Goal: Task Accomplishment & Management: Manage account settings

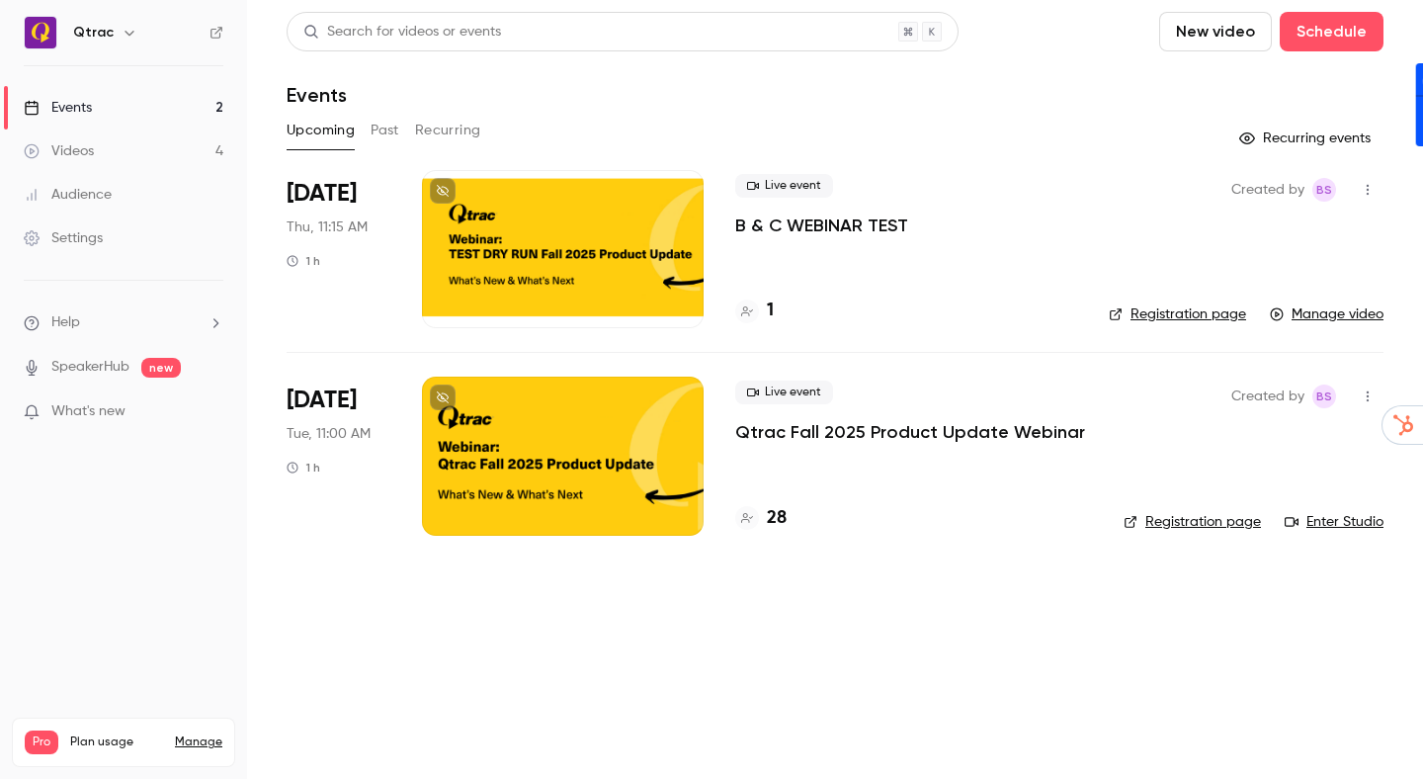
click at [951, 86] on div "Events" at bounding box center [835, 95] width 1097 height 24
click at [1223, 31] on button "New video" at bounding box center [1215, 32] width 113 height 40
click at [1197, 85] on div at bounding box center [1197, 86] width 32 height 16
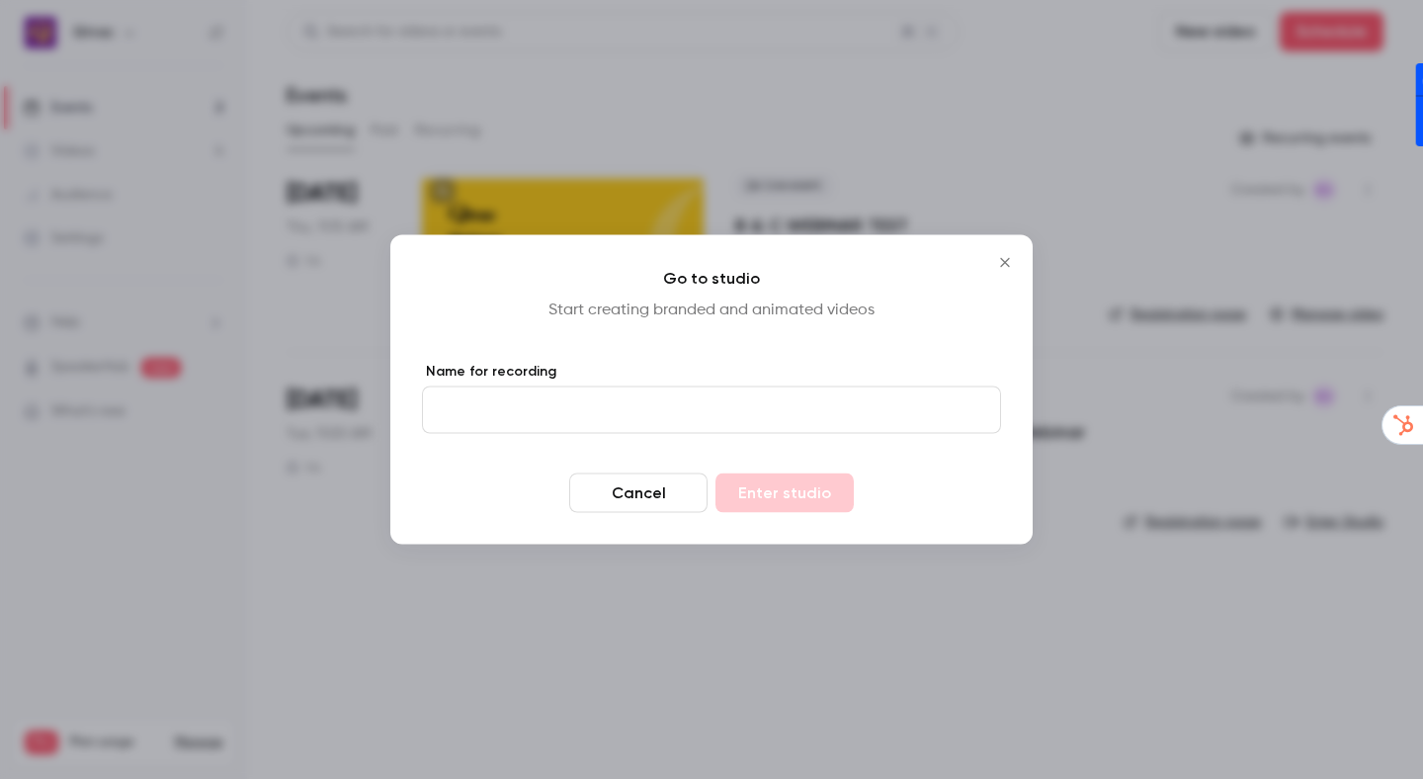
click at [1010, 262] on icon "Close" at bounding box center [1005, 263] width 24 height 16
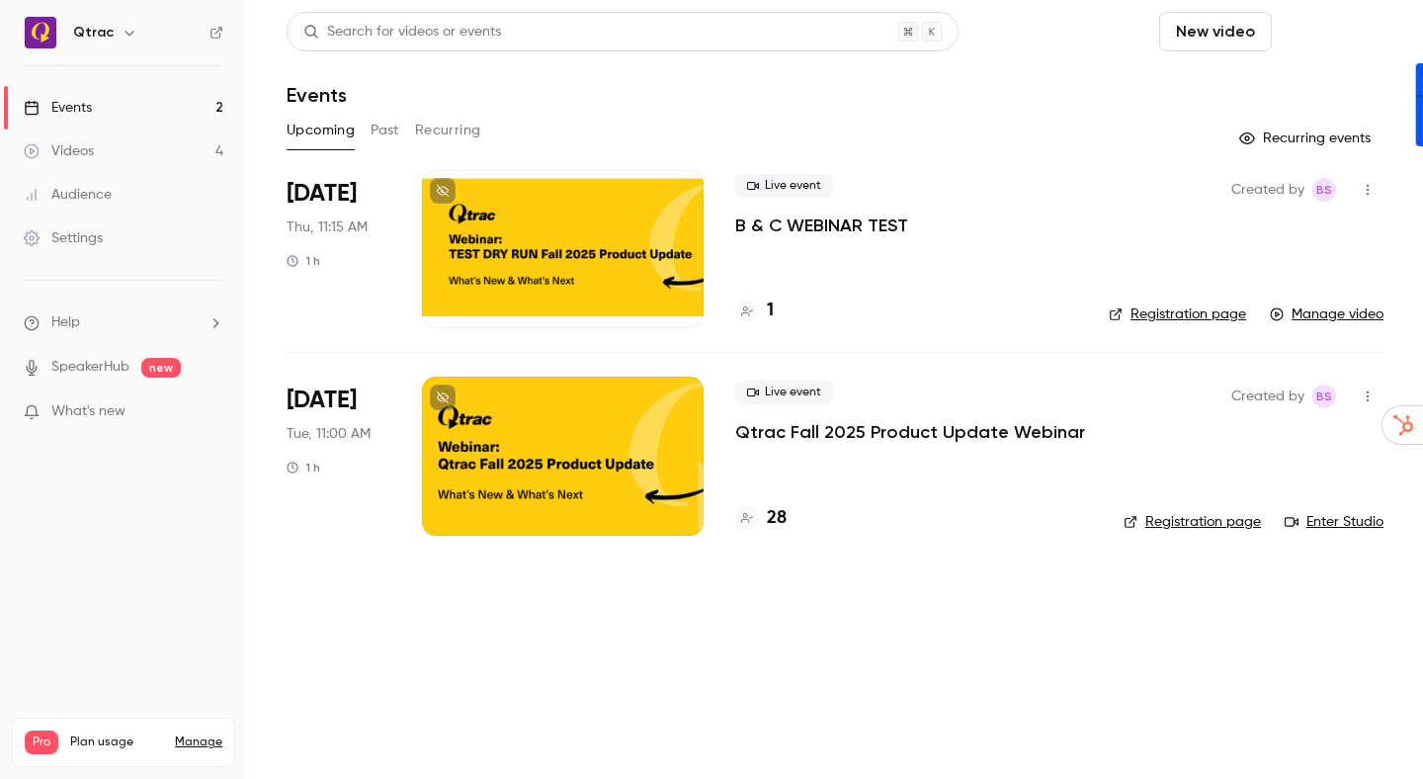
click at [1316, 38] on button "Schedule" at bounding box center [1331, 32] width 104 height 40
click at [1220, 83] on div "One time event" at bounding box center [1291, 86] width 150 height 20
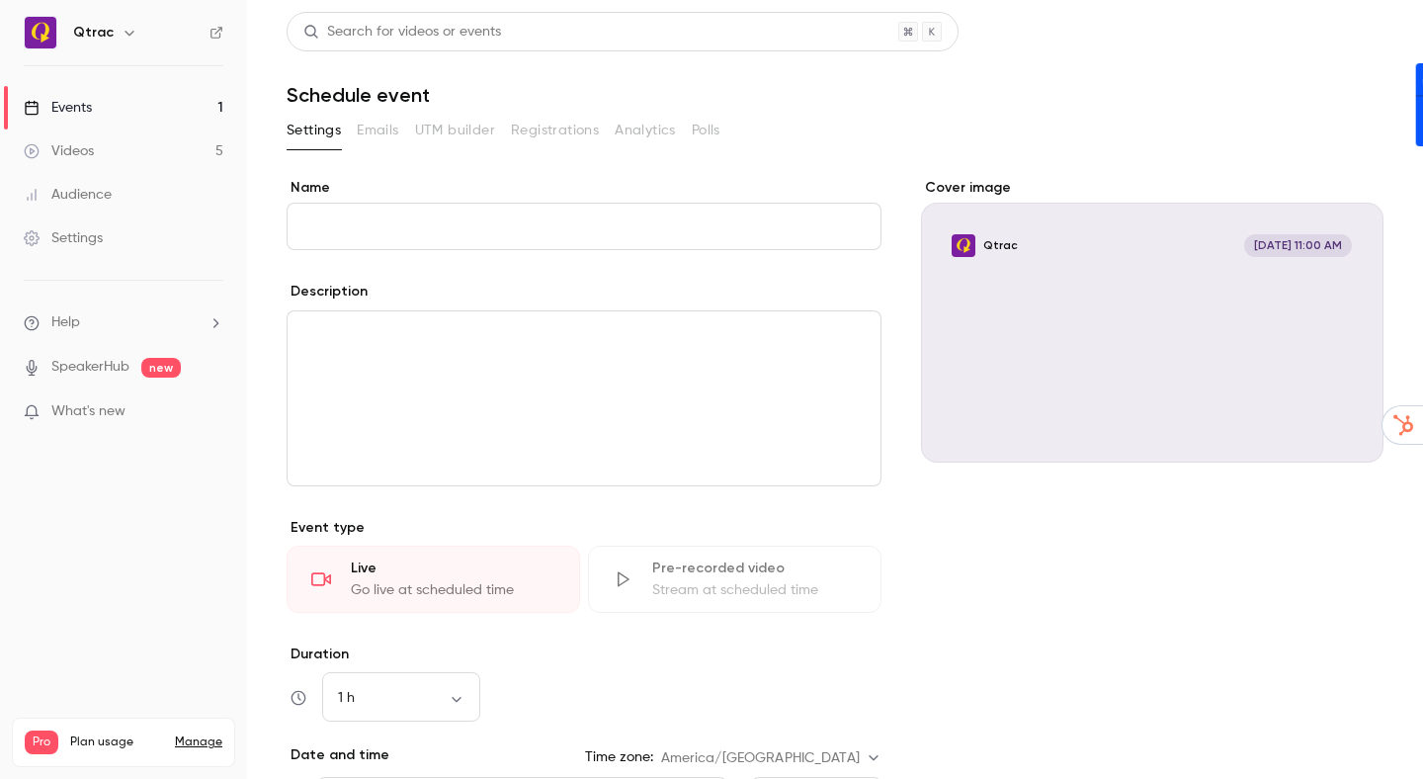
click at [573, 224] on input "Name" at bounding box center [584, 226] width 595 height 47
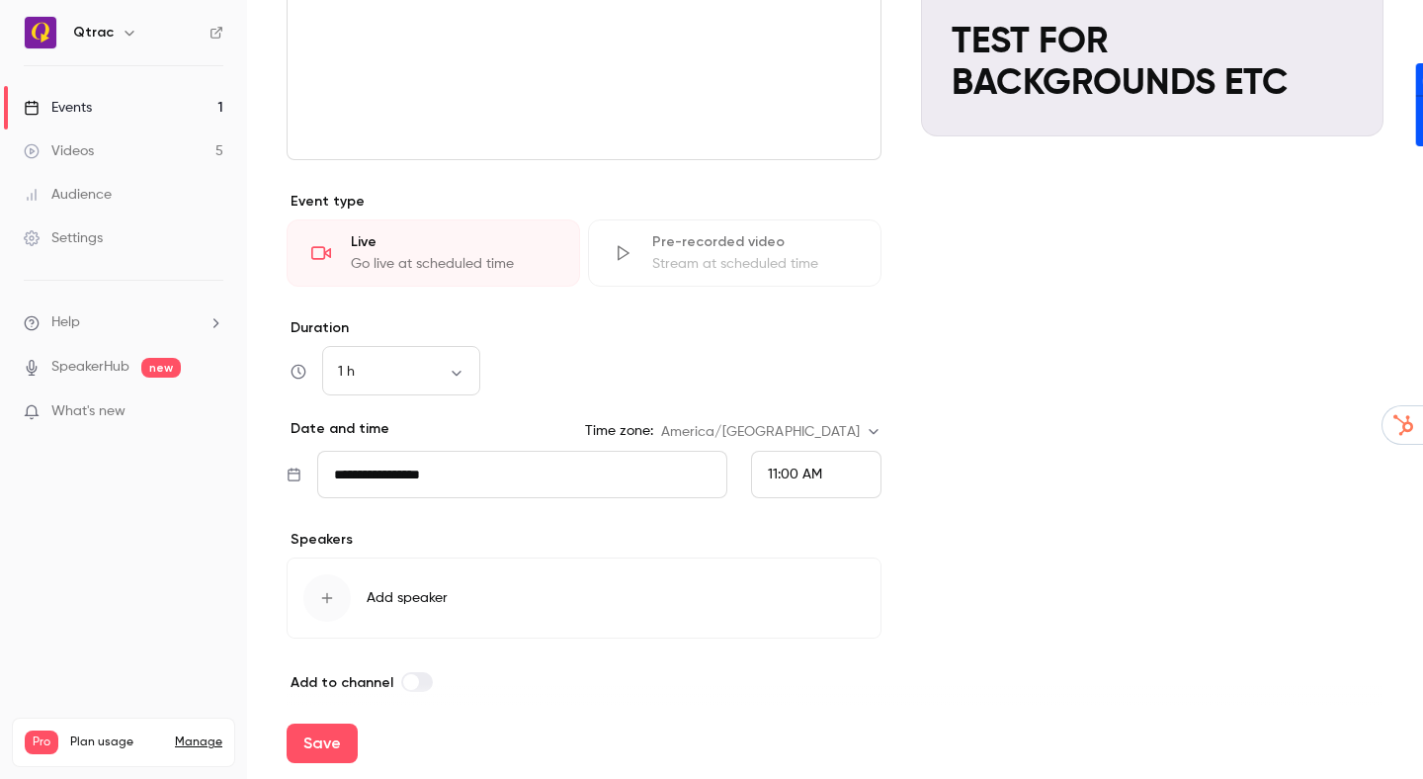
scroll to position [344, 0]
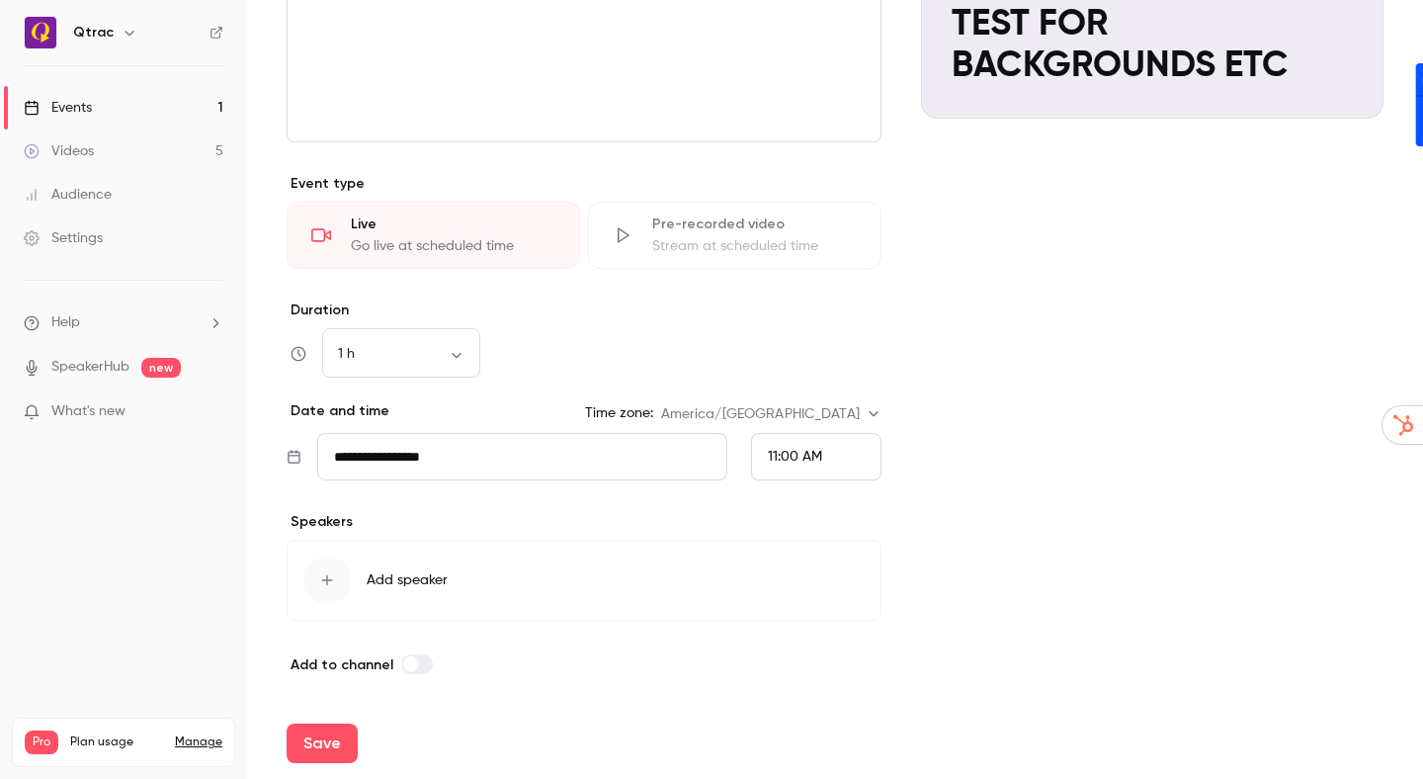
type input "**********"
click at [783, 455] on span "11:00 AM" at bounding box center [795, 457] width 54 height 14
click at [816, 387] on div "3:00 PM" at bounding box center [816, 397] width 97 height 21
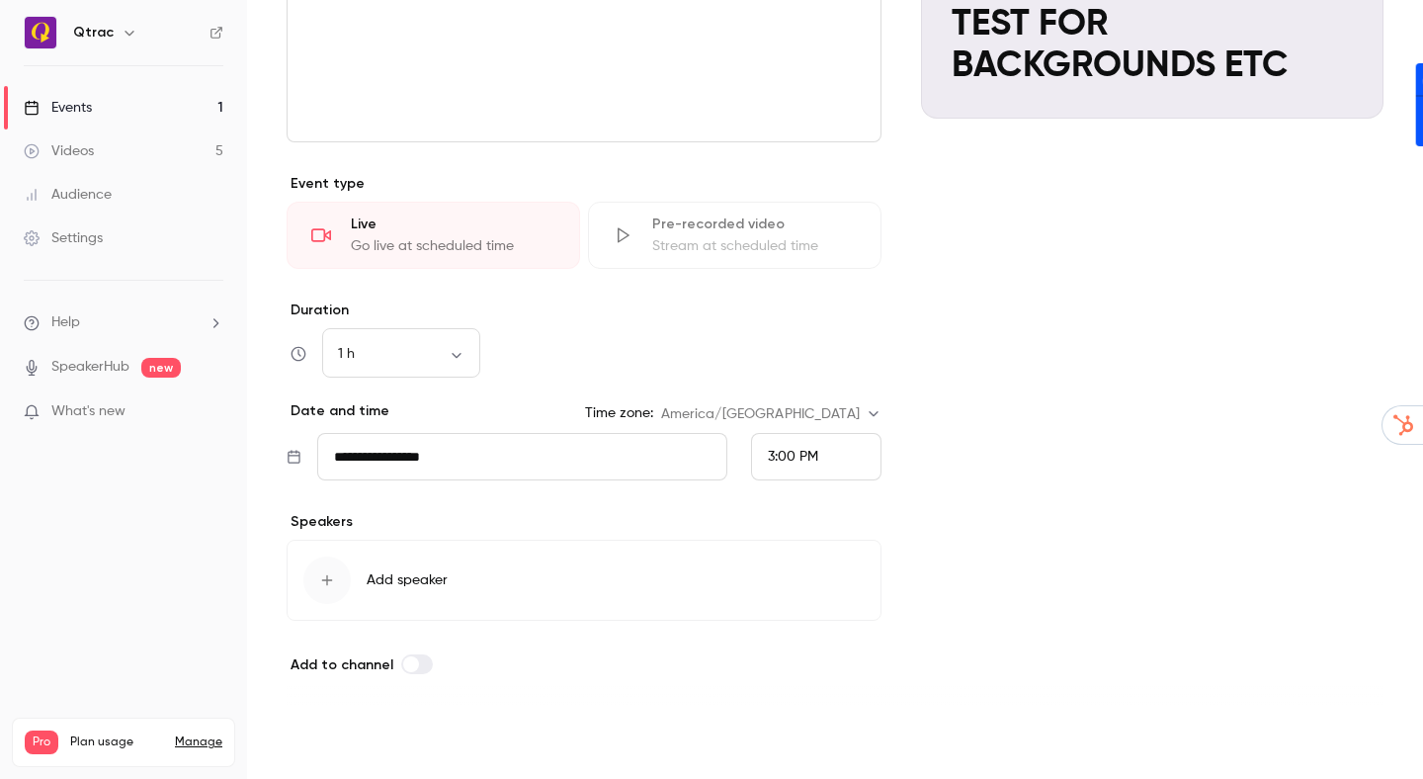
click at [313, 742] on button "Save" at bounding box center [322, 743] width 71 height 40
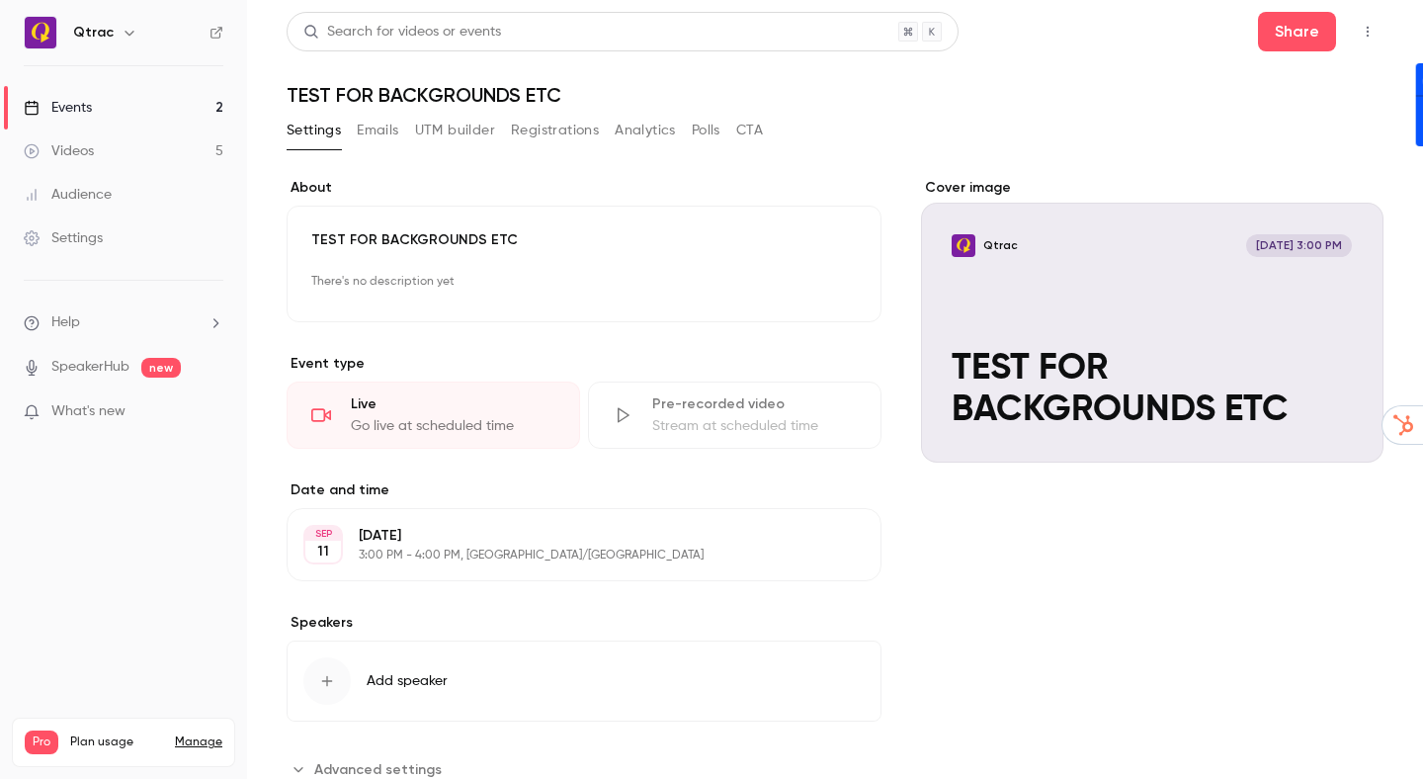
scroll to position [65, 0]
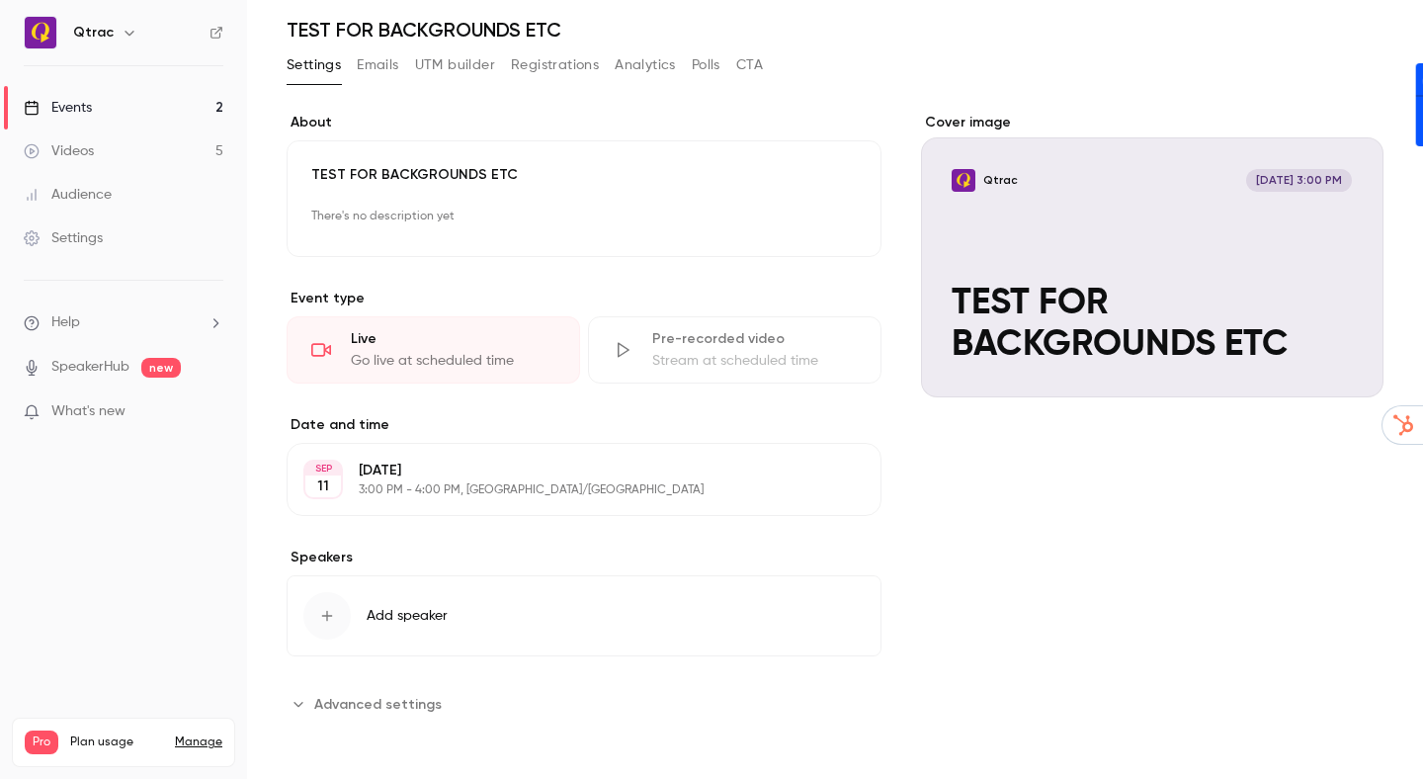
click at [565, 69] on button "Registrations" at bounding box center [555, 65] width 88 height 32
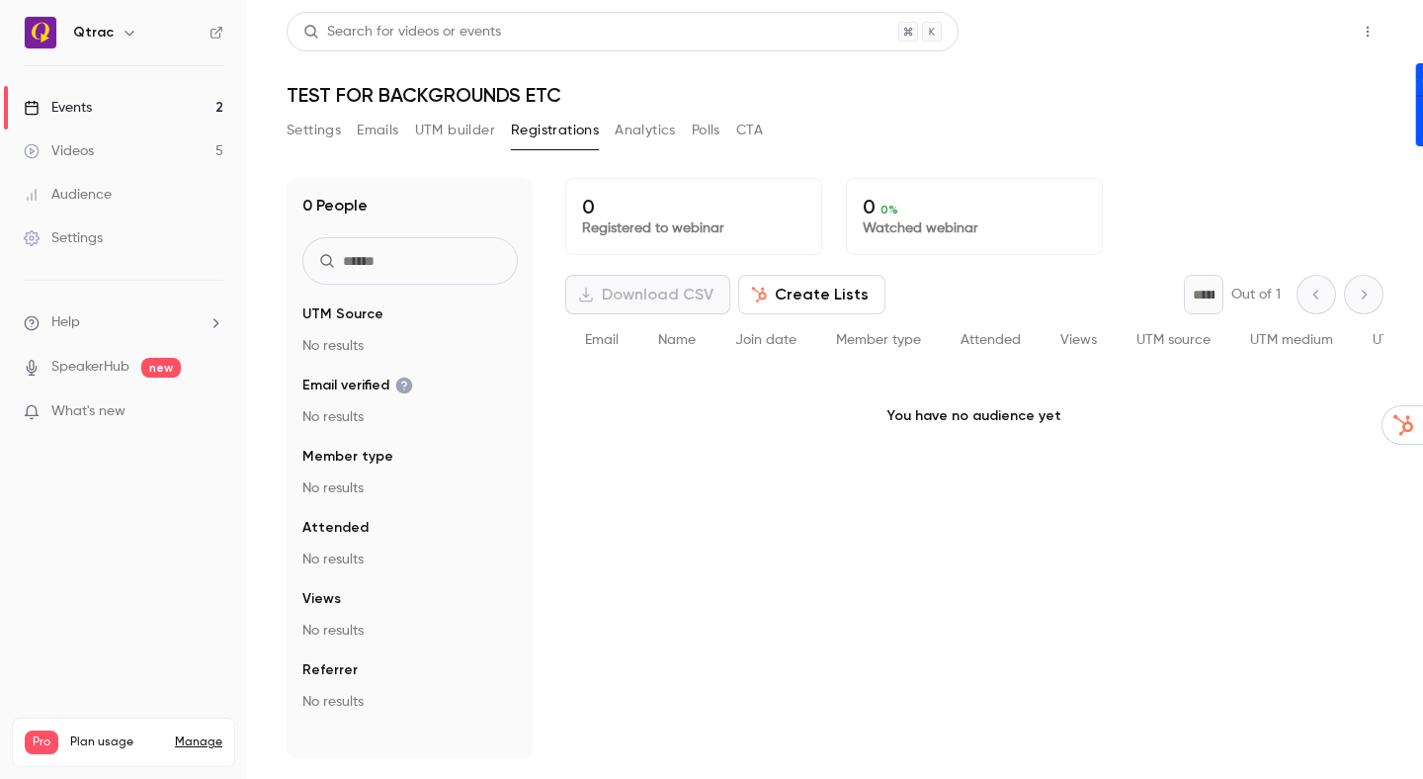
click at [1294, 35] on button "Share" at bounding box center [1297, 32] width 78 height 40
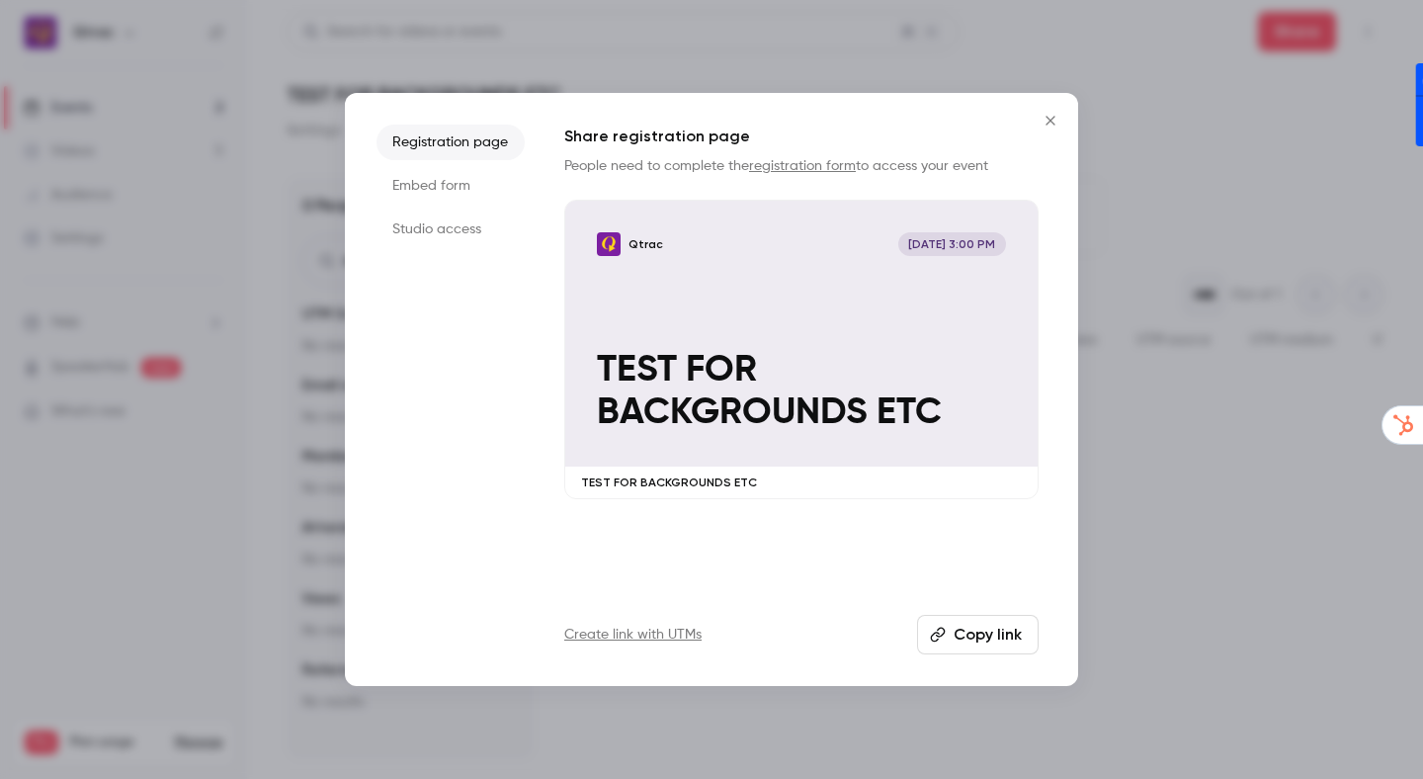
click at [983, 634] on button "Copy link" at bounding box center [978, 635] width 122 height 40
drag, startPoint x: 1055, startPoint y: 121, endPoint x: 1078, endPoint y: 113, distance: 24.1
click at [1055, 121] on icon "Close" at bounding box center [1050, 121] width 24 height 16
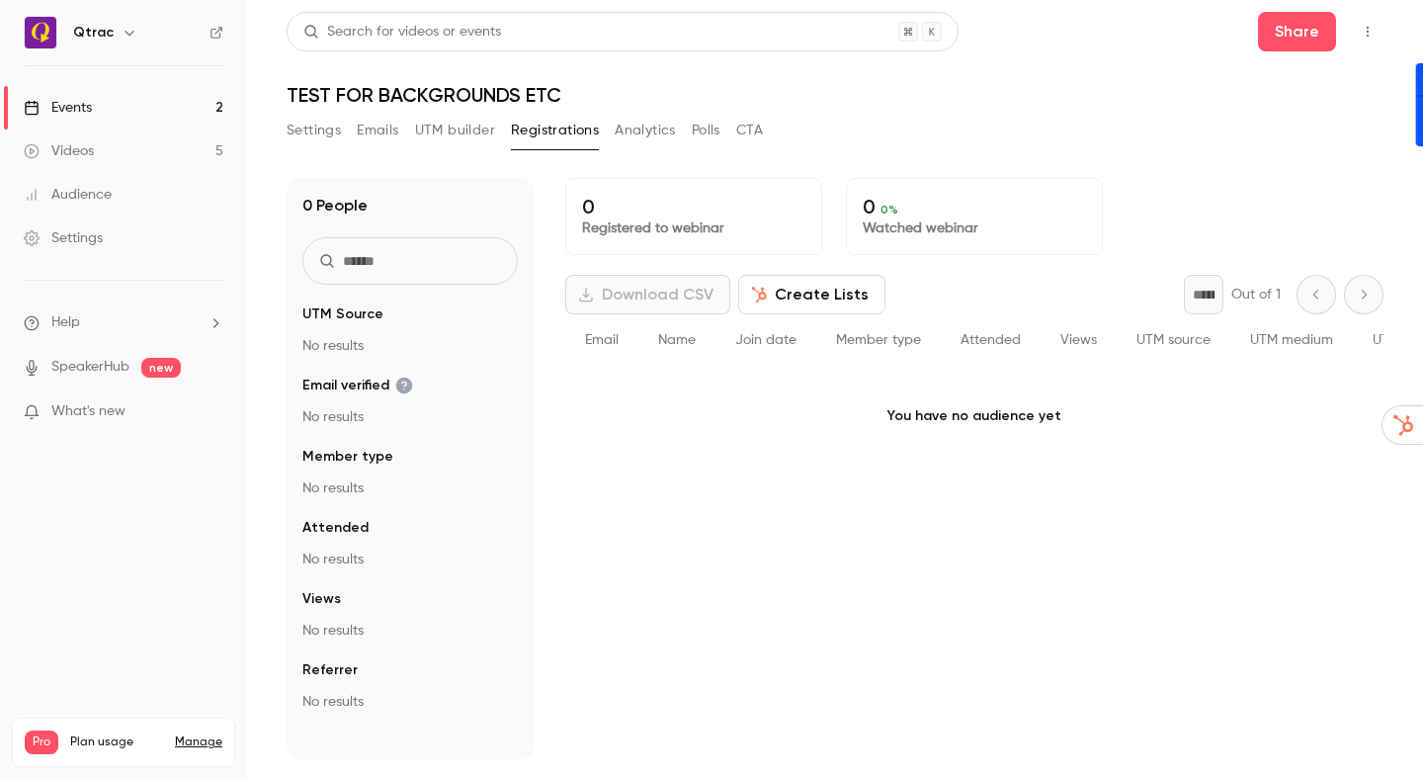
click at [1179, 83] on h1 "TEST FOR BACKGROUNDS ETC" at bounding box center [835, 95] width 1097 height 24
click at [1287, 38] on button "Share" at bounding box center [1297, 32] width 78 height 40
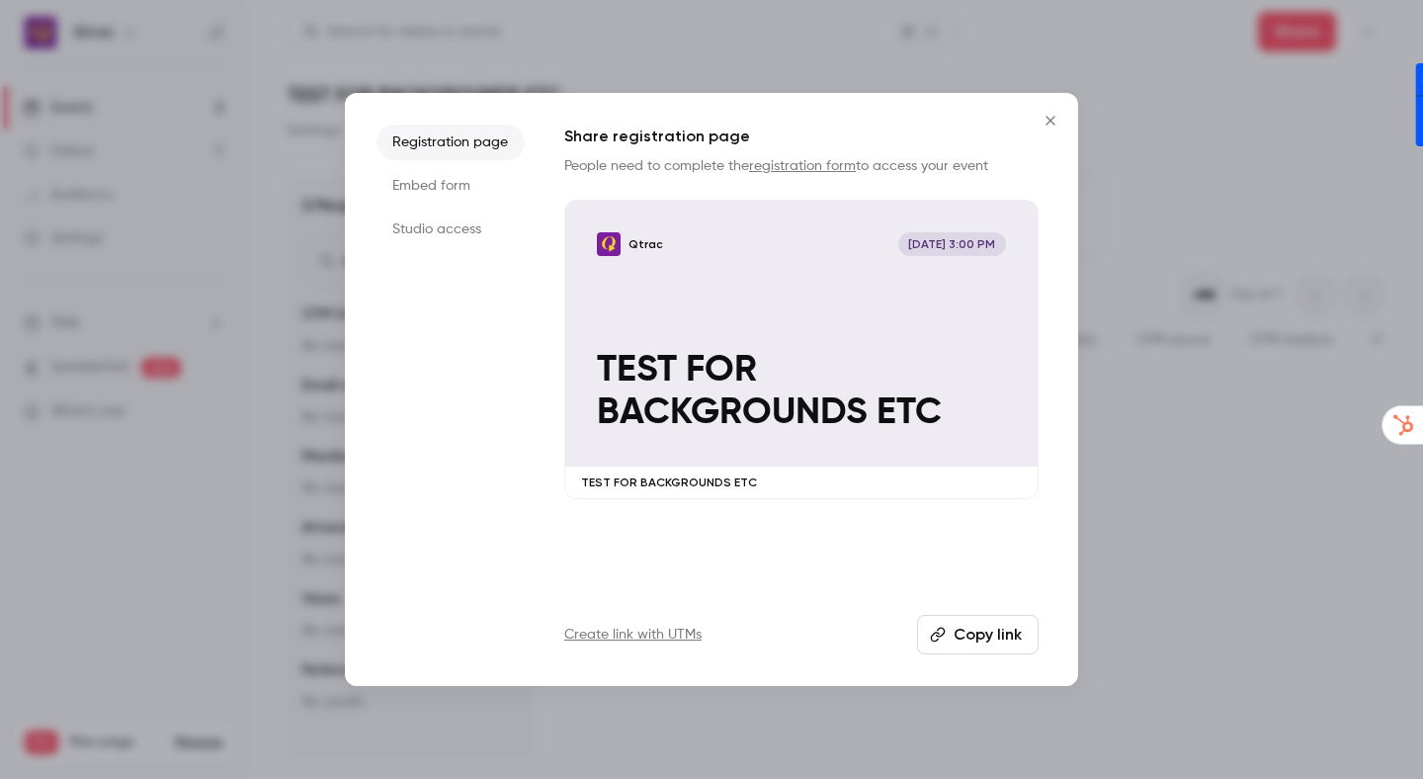
click at [435, 227] on li "Studio access" at bounding box center [450, 229] width 148 height 36
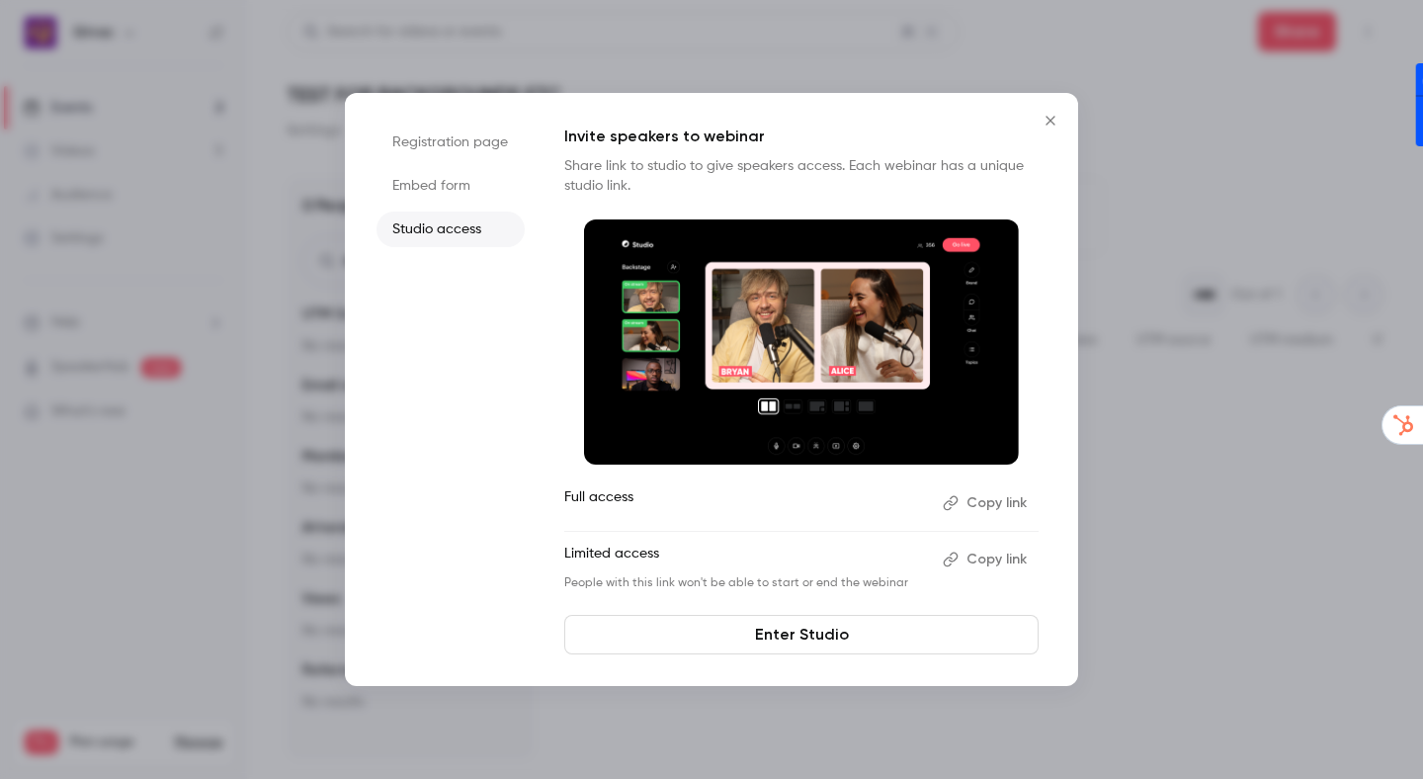
click at [802, 634] on link "Enter Studio" at bounding box center [801, 635] width 474 height 40
click at [981, 505] on button "Copy link" at bounding box center [987, 503] width 104 height 32
click at [1046, 119] on icon "Close" at bounding box center [1050, 121] width 24 height 16
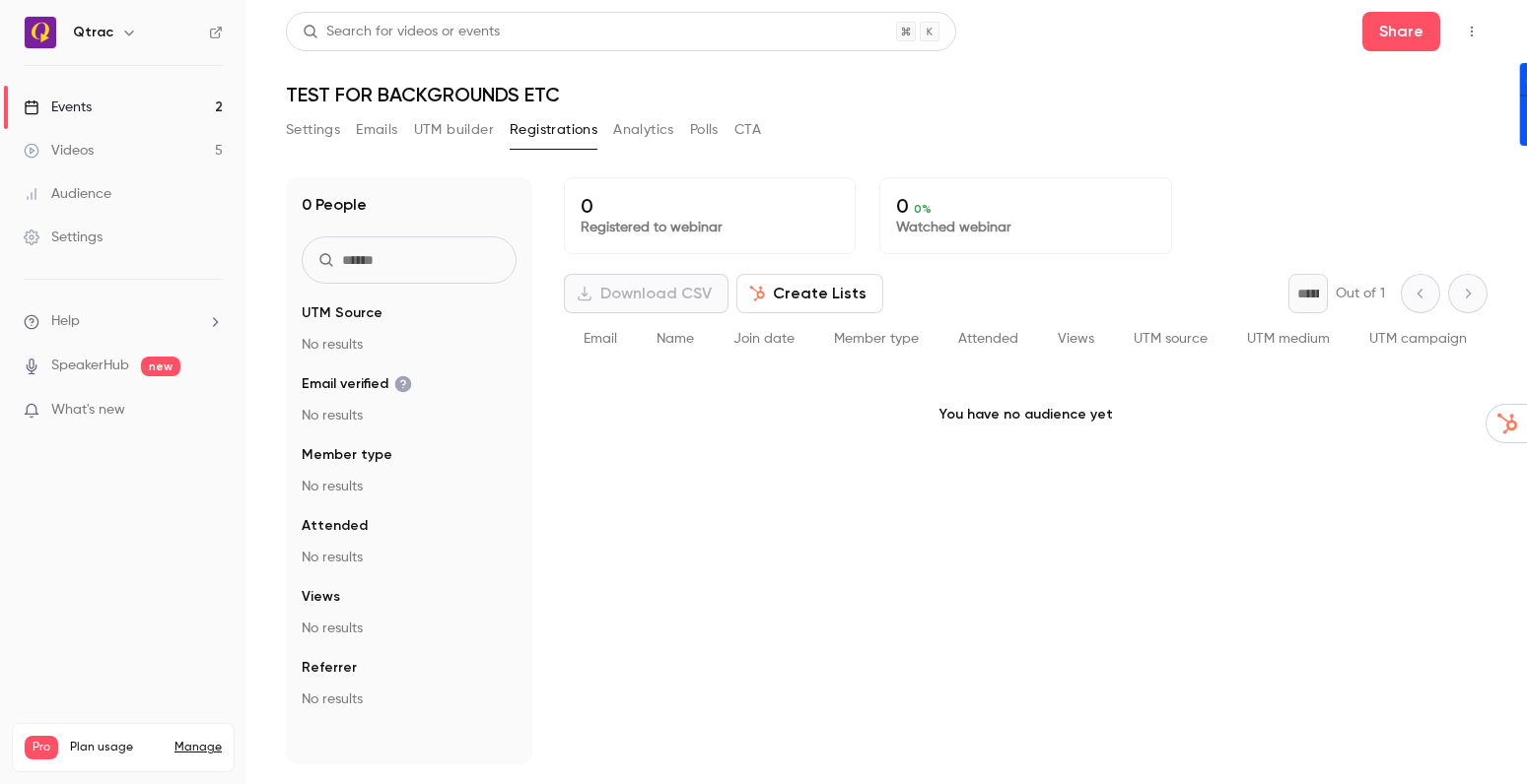
click at [732, 579] on div "0 Registered to webinar 0 0 % Watched webinar Download CSV Create Lists * Out o…" at bounding box center [1026, 471] width 924 height 588
drag, startPoint x: 849, startPoint y: 120, endPoint x: 762, endPoint y: 122, distance: 87.0
click at [832, 121] on div "Settings Emails UTM builder Registrations Analytics Polls CTA" at bounding box center [887, 135] width 1202 height 40
click at [315, 132] on button "Settings" at bounding box center [313, 131] width 54 height 32
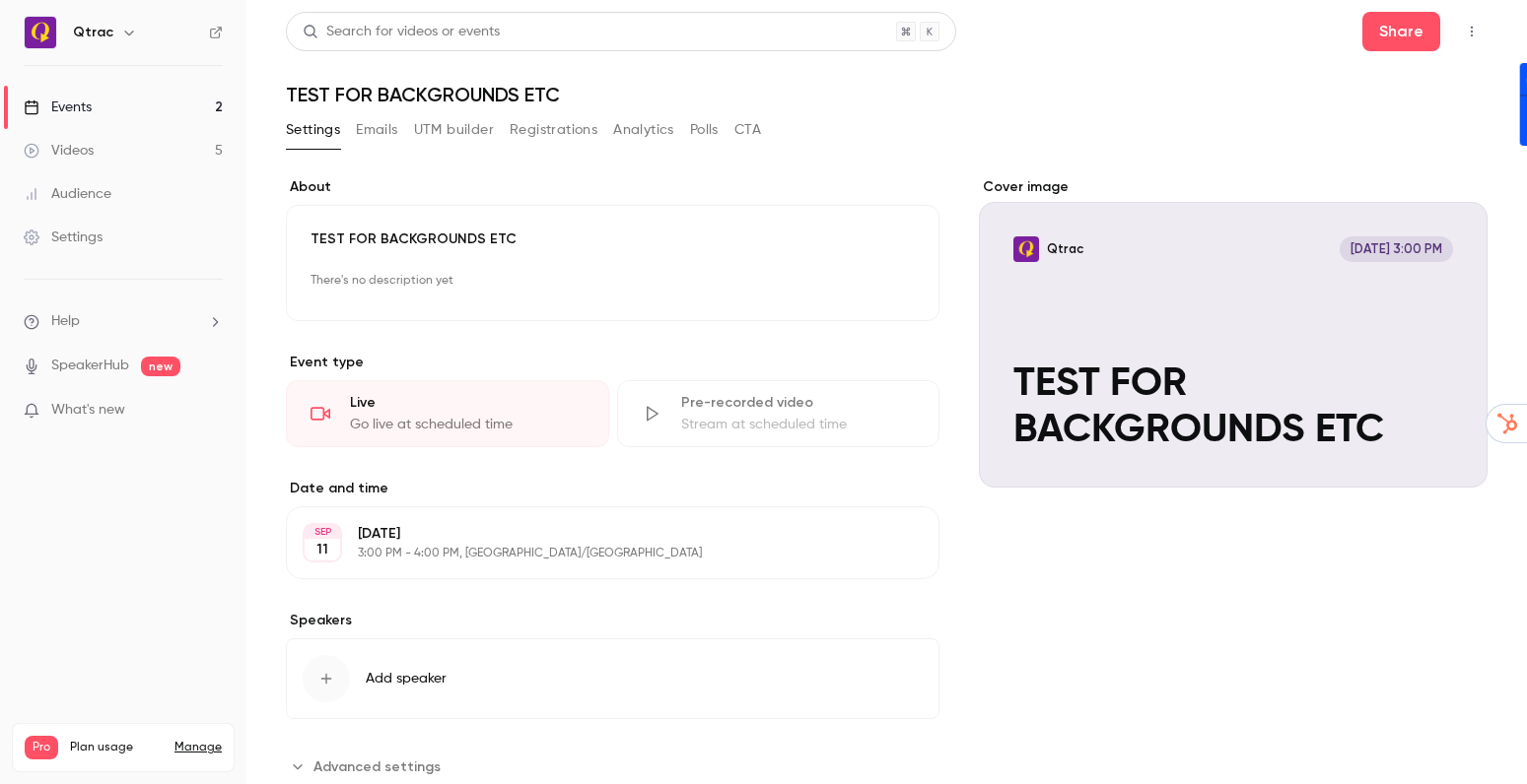
click at [1419, 451] on icon "Cover image" at bounding box center [1451, 452] width 13 height 13
click at [1419, 455] on icon "Cover image" at bounding box center [1452, 453] width 22 height 16
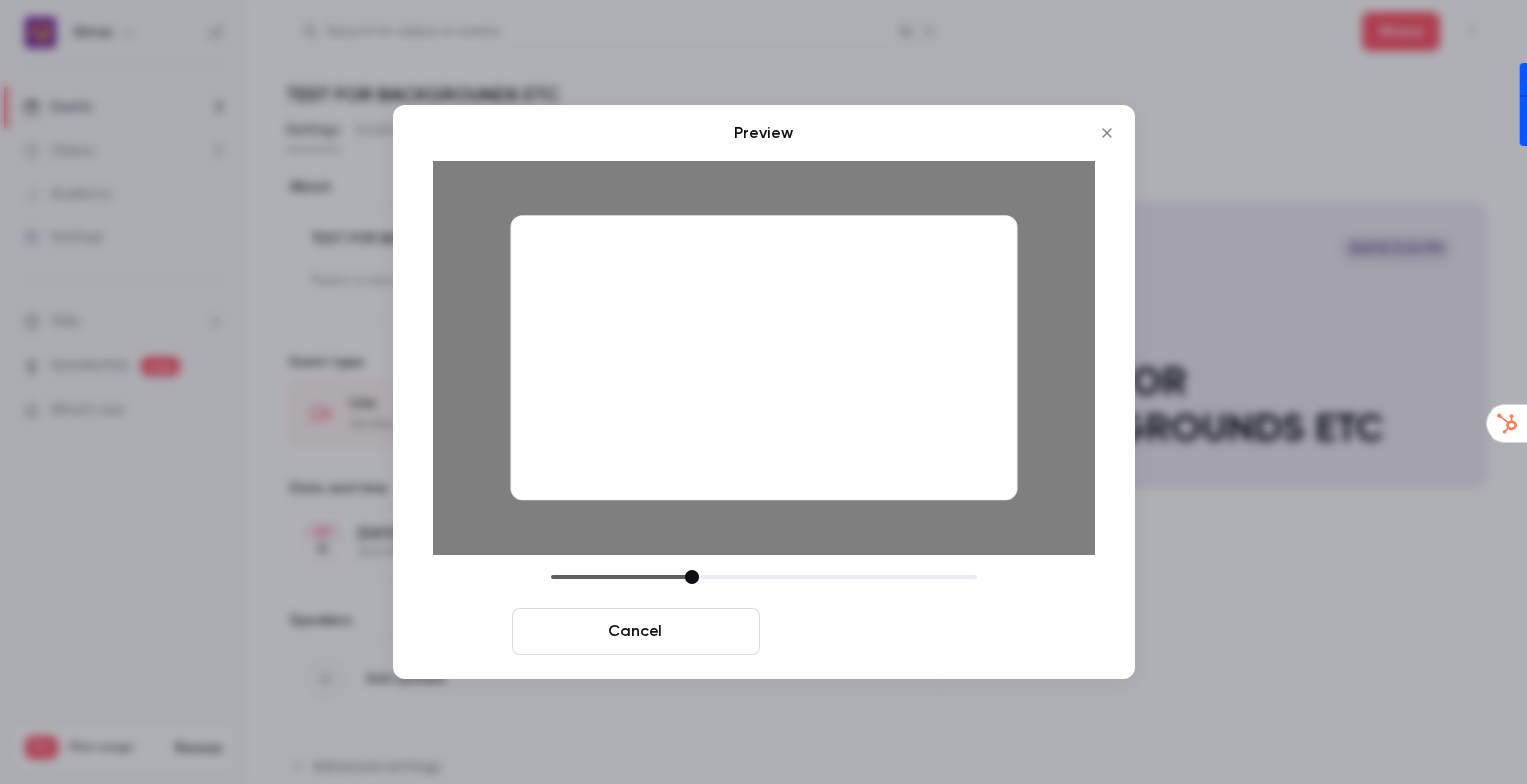
click at [857, 633] on button "Save cover" at bounding box center [892, 631] width 249 height 47
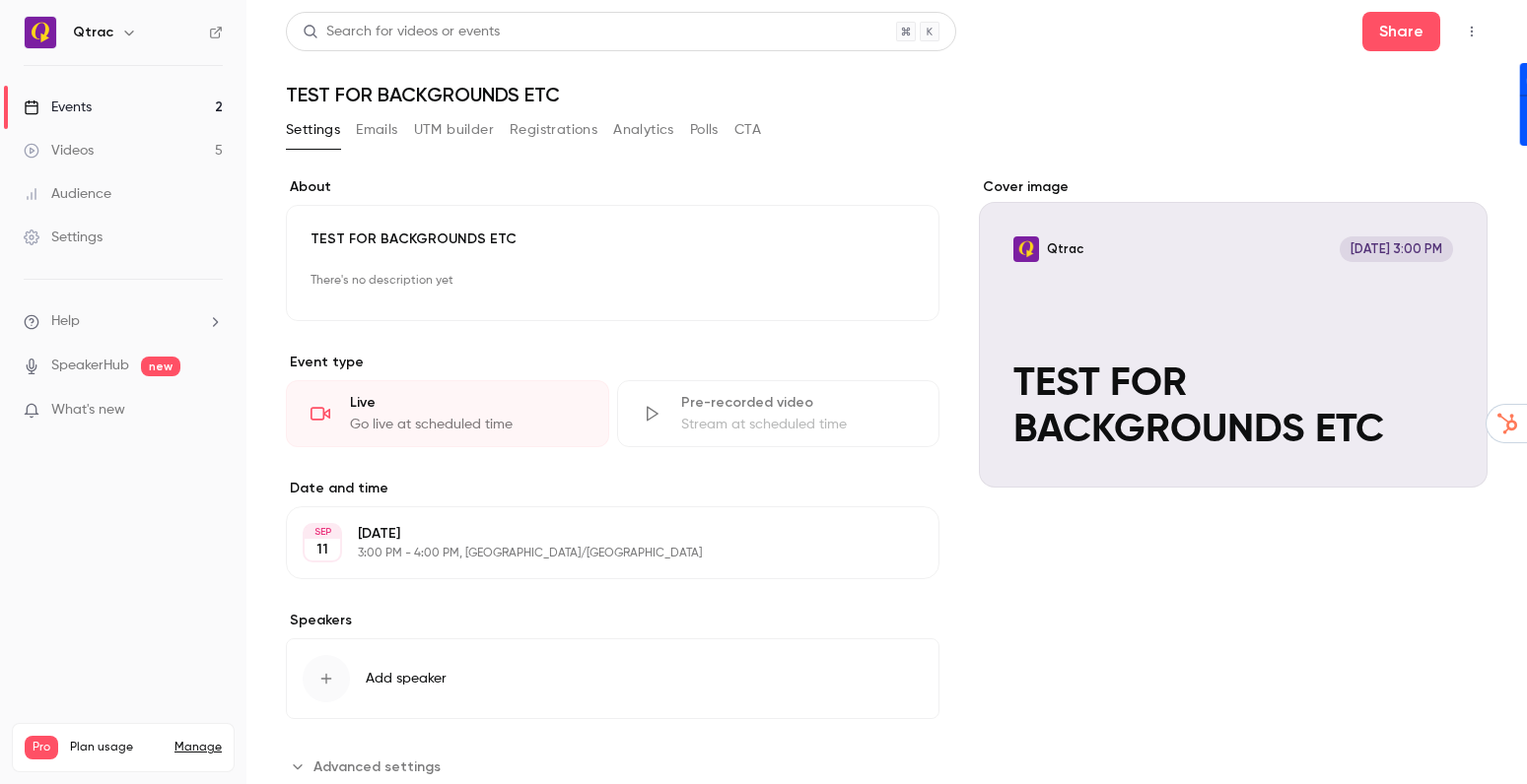
click at [898, 628] on label "Speakers" at bounding box center [613, 621] width 654 height 20
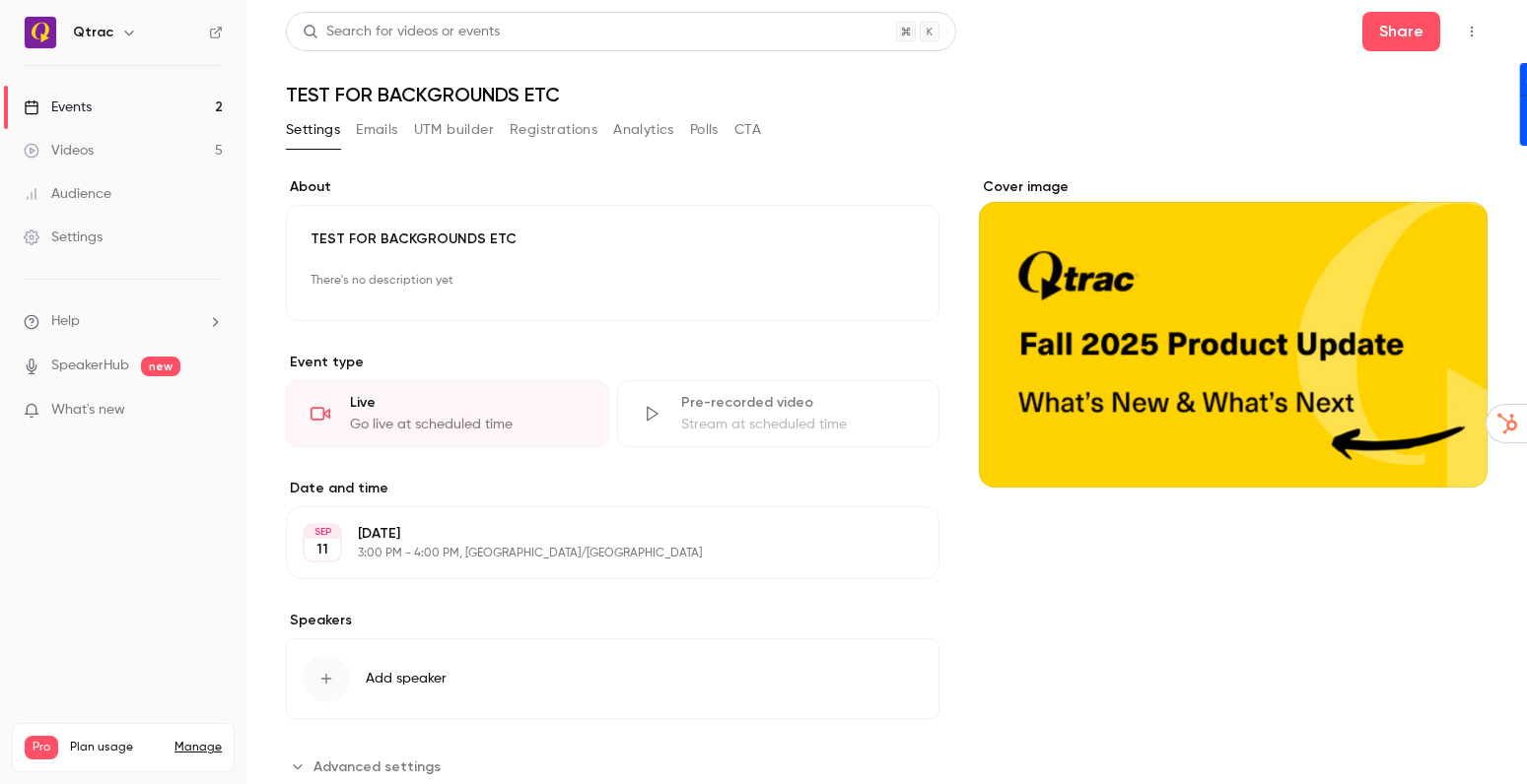
click at [898, 628] on label "Speakers" at bounding box center [613, 621] width 654 height 20
click at [1419, 454] on icon "Cover image" at bounding box center [1452, 453] width 22 height 16
click at [1250, 320] on div "Cover image" at bounding box center [1234, 332] width 509 height 310
click at [0, 0] on input "Cover image" at bounding box center [0, 0] width 0 height 0
click at [1219, 73] on header "Search for videos or events Share TEST FOR BACKGROUNDS ETC" at bounding box center [887, 59] width 1202 height 95
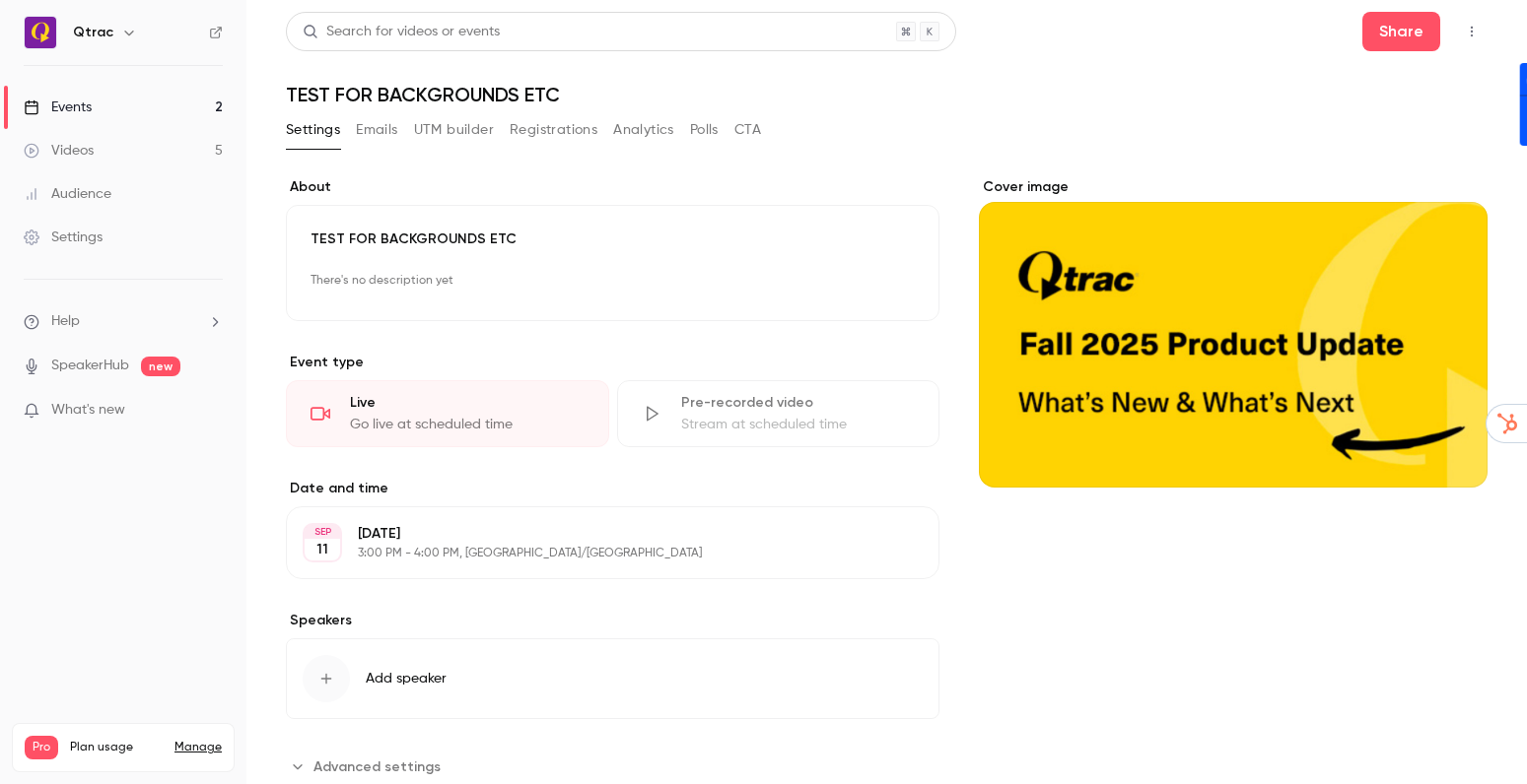
click at [169, 104] on link "Events 2" at bounding box center [123, 107] width 247 height 43
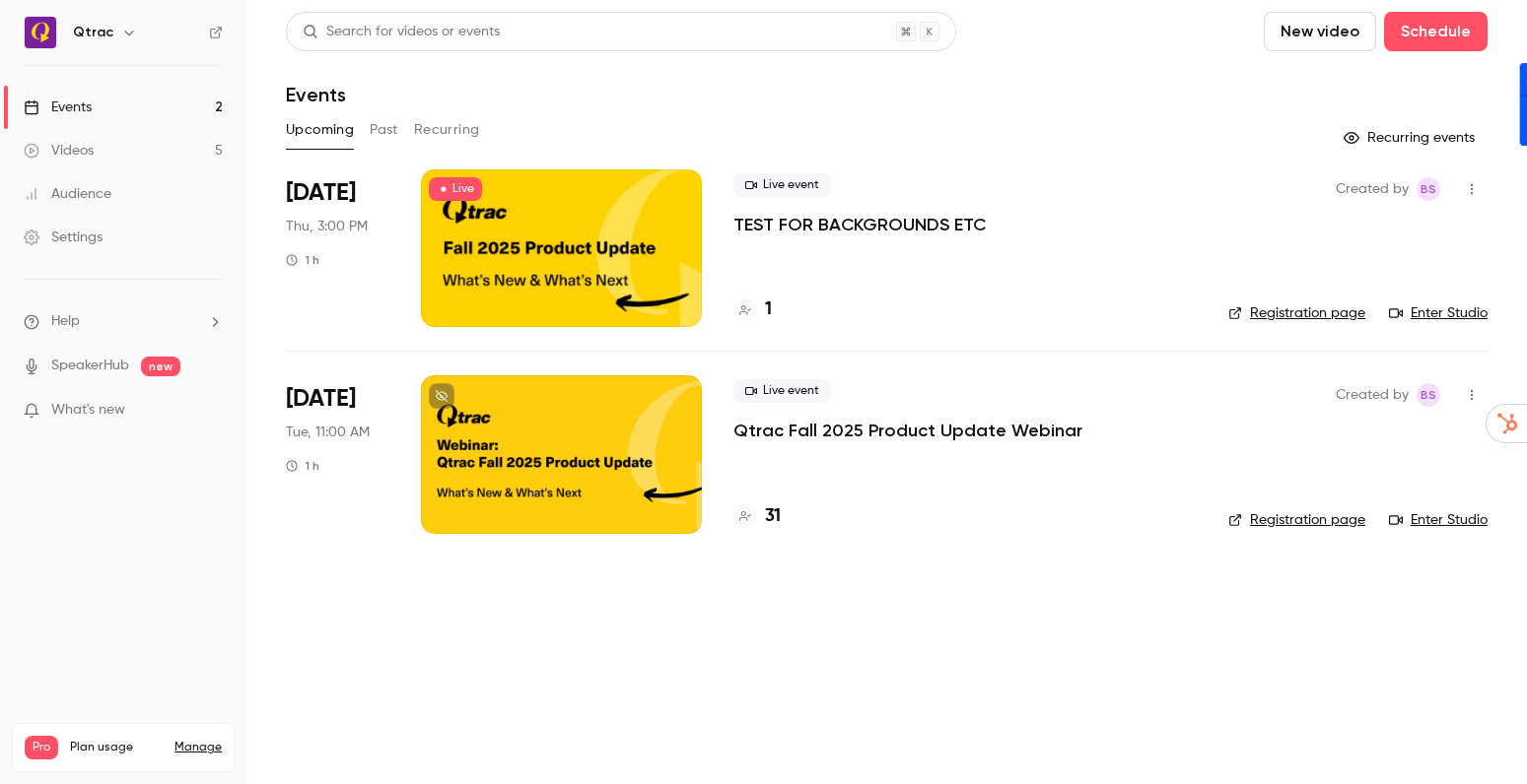
click at [384, 131] on button "Past" at bounding box center [384, 131] width 29 height 32
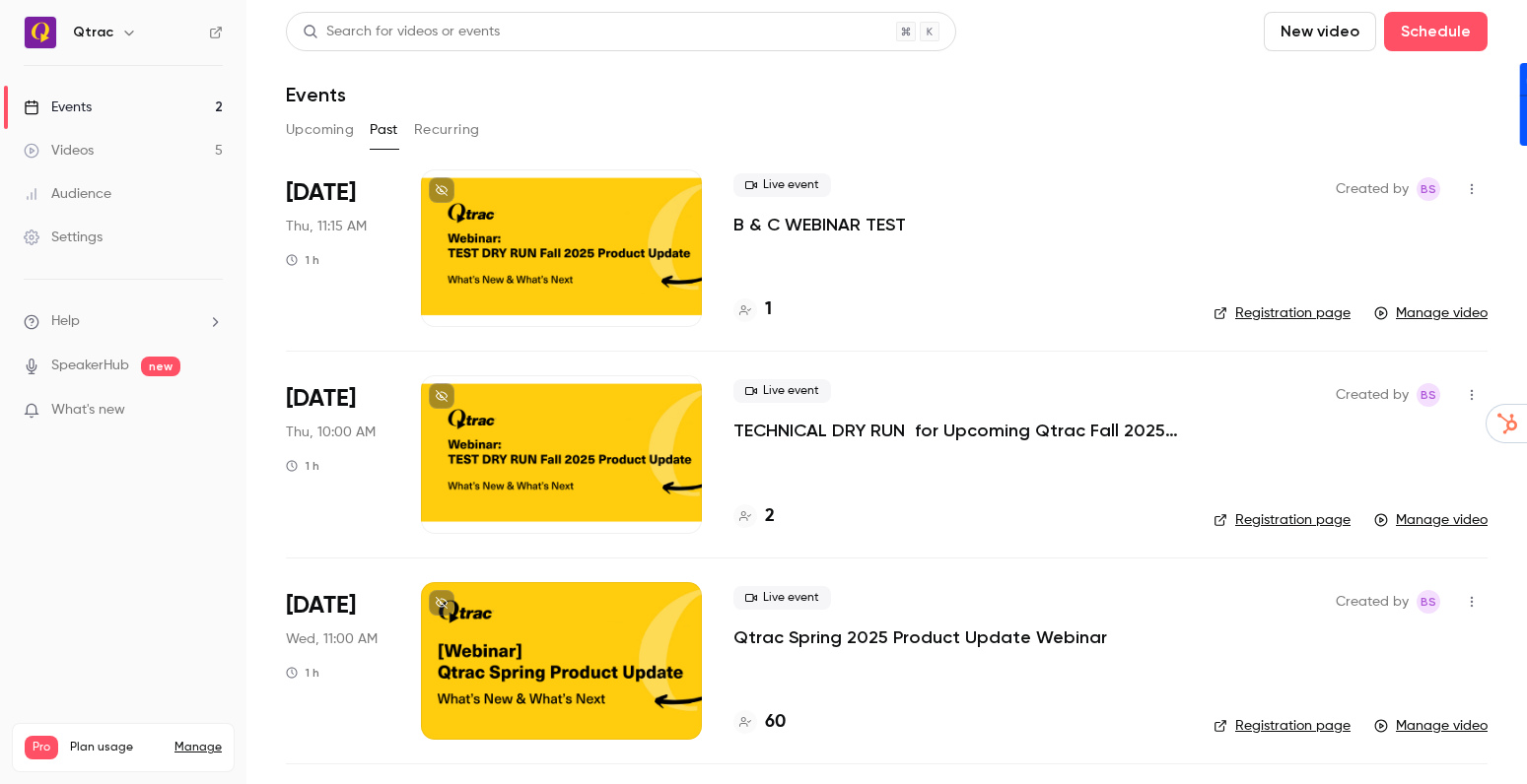
click at [610, 458] on div at bounding box center [562, 454] width 281 height 158
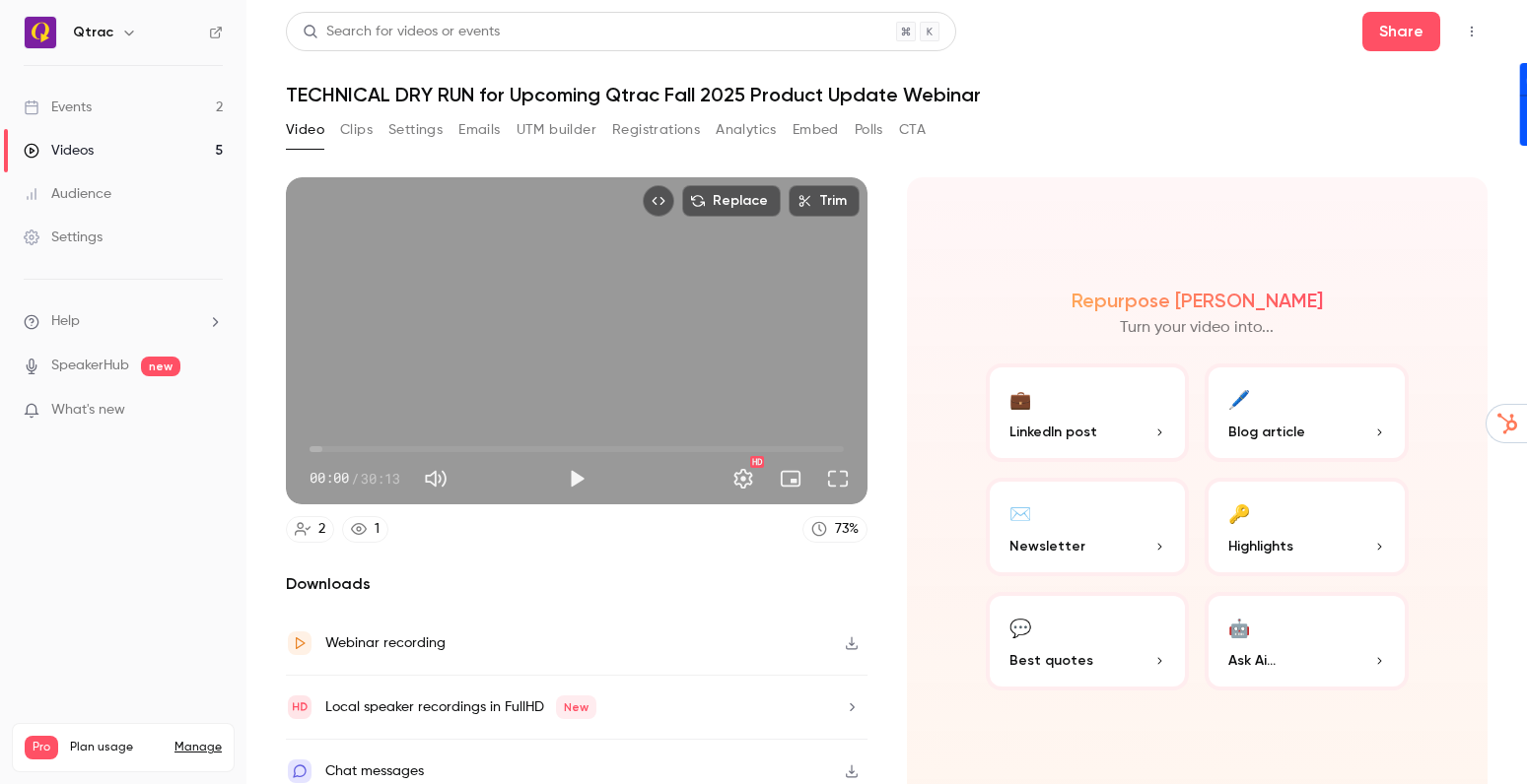
click at [634, 124] on button "Registrations" at bounding box center [657, 131] width 88 height 32
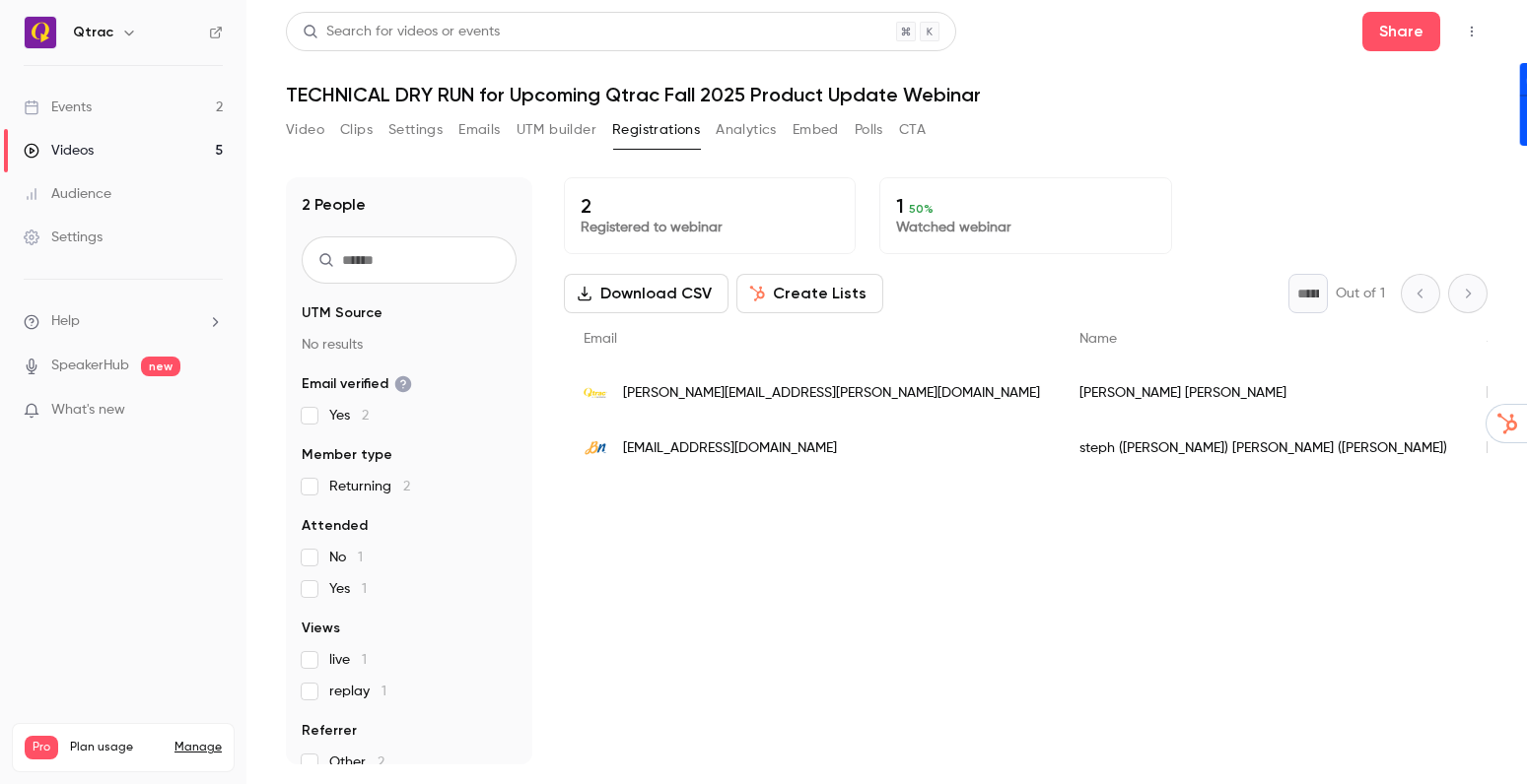
click at [421, 128] on button "Settings" at bounding box center [415, 131] width 54 height 32
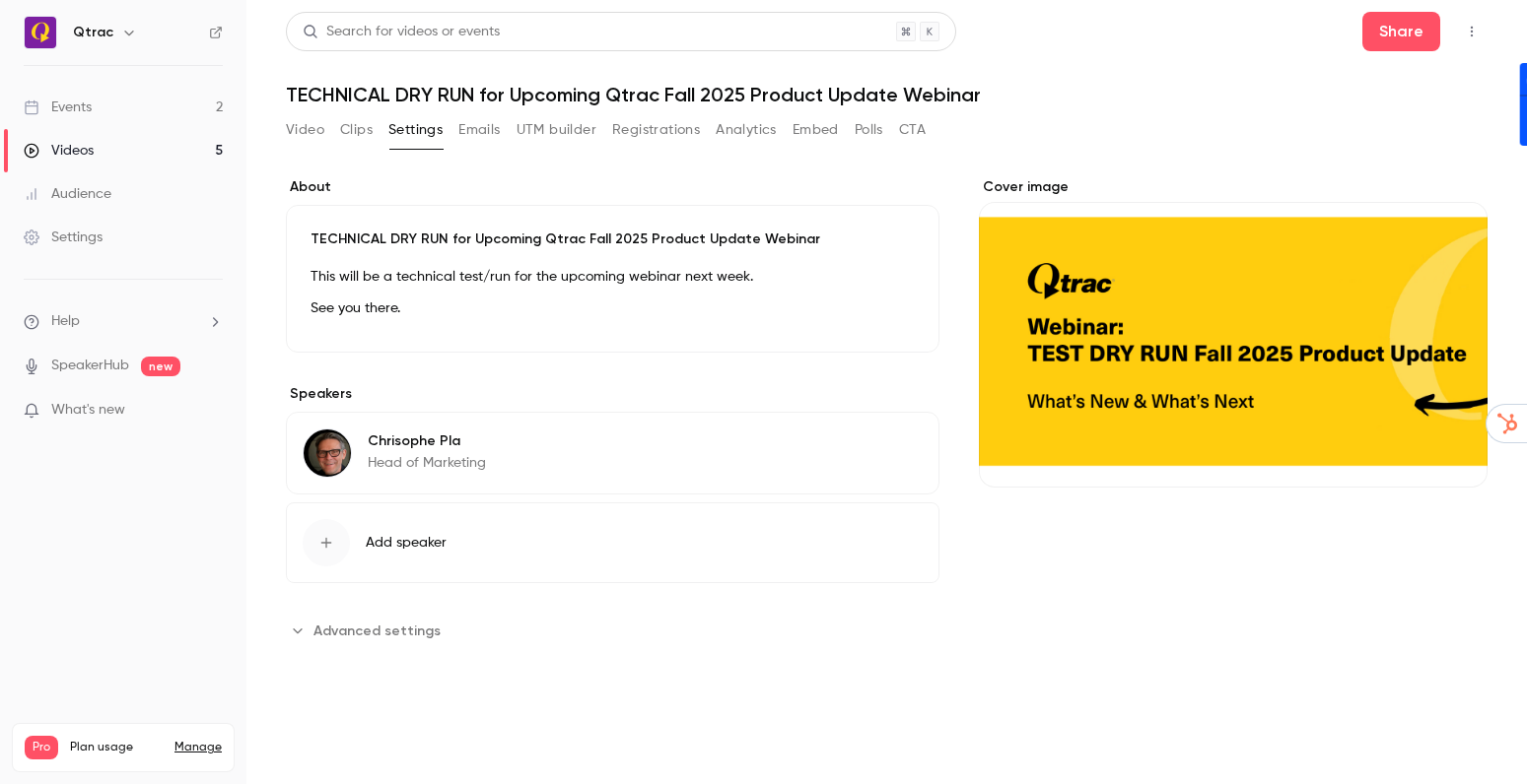
click at [1229, 37] on div "Search for videos or events Share" at bounding box center [887, 32] width 1202 height 40
click at [75, 112] on div "Events" at bounding box center [58, 108] width 68 height 20
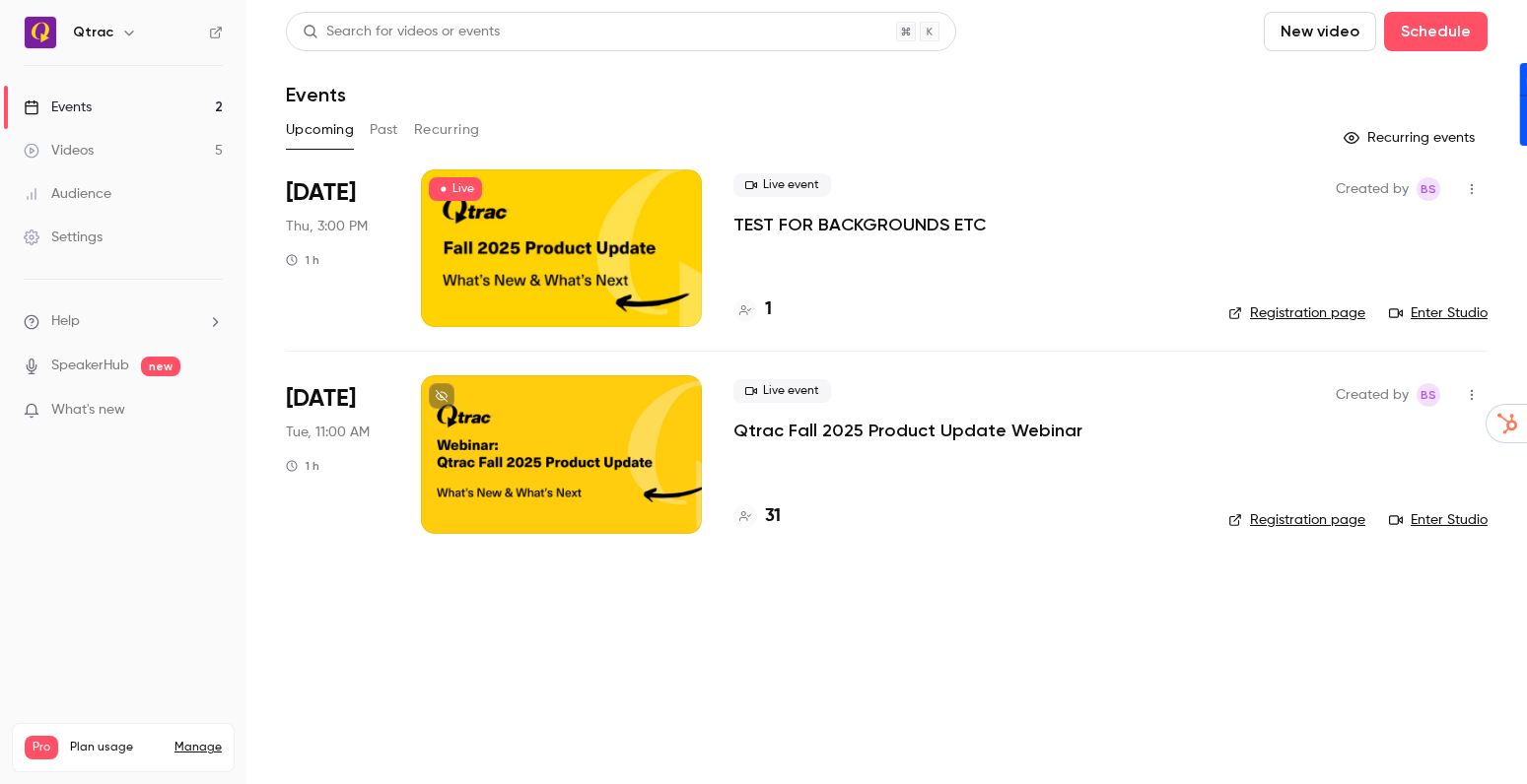
click at [577, 435] on div at bounding box center [562, 454] width 281 height 158
